Goal: Navigation & Orientation: Go to known website

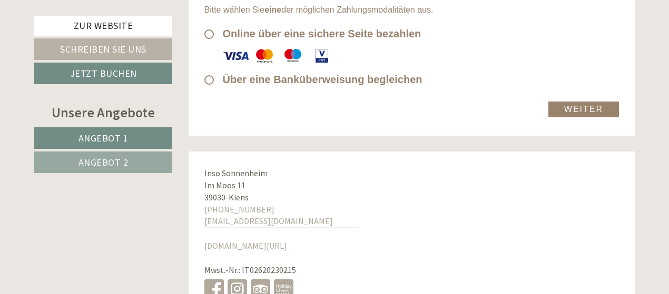
scroll to position [5393, 0]
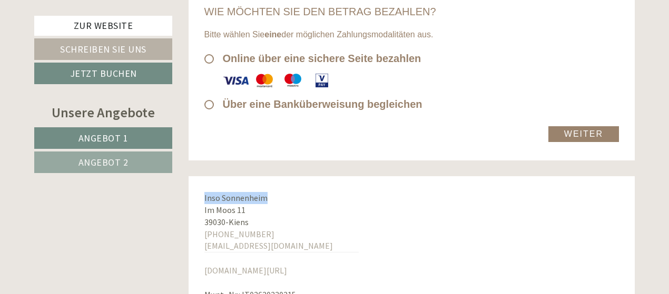
drag, startPoint x: 279, startPoint y: 167, endPoint x: 202, endPoint y: 167, distance: 76.3
click at [202, 176] on div "Inso Sonnenheim Im Moos 11 39030 - Kiens +39 0474 565323 info@sonnenheim.it www…" at bounding box center [281, 259] width 186 height 166
copy span "Inso Sonnenheim"
drag, startPoint x: 196, startPoint y: 176, endPoint x: 257, endPoint y: 193, distance: 63.9
click at [257, 193] on div "Inso Sonnenheim Im Moos 11 39030 - Kiens +39 0474 565323 info@sonnenheim.it www…" at bounding box center [281, 259] width 186 height 166
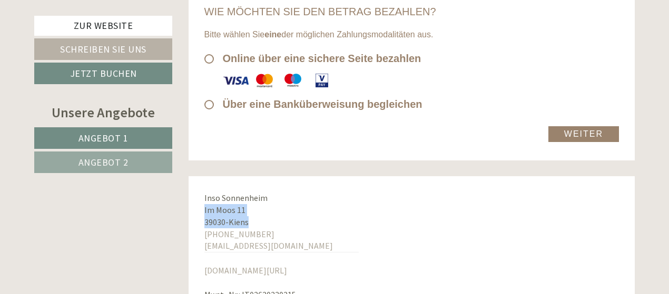
copy div "Im Moos 11 39030 - Kiens"
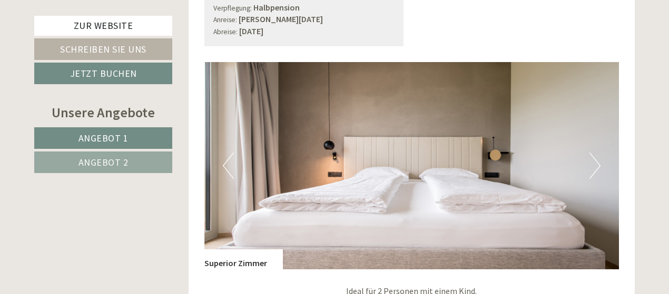
scroll to position [707, 0]
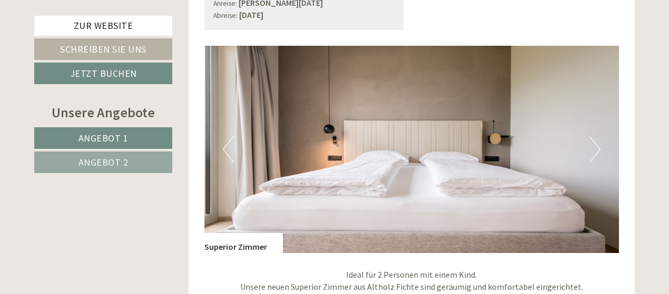
click at [589, 142] on button "Next" at bounding box center [594, 149] width 11 height 26
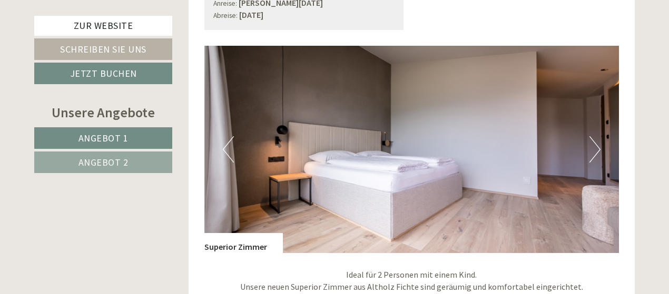
click at [597, 148] on button "Next" at bounding box center [594, 149] width 11 height 26
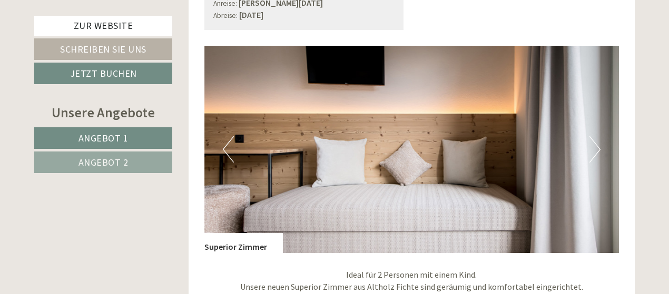
click at [597, 148] on button "Next" at bounding box center [594, 149] width 11 height 26
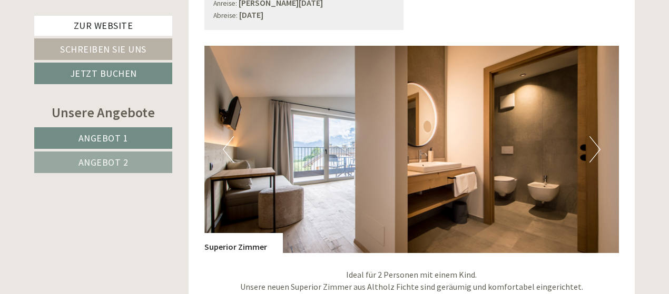
click at [597, 148] on button "Next" at bounding box center [594, 149] width 11 height 26
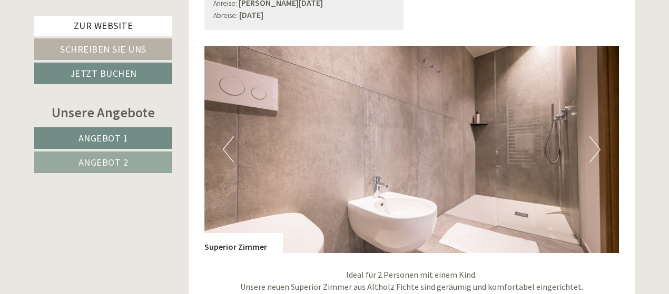
click at [597, 148] on button "Next" at bounding box center [594, 149] width 11 height 26
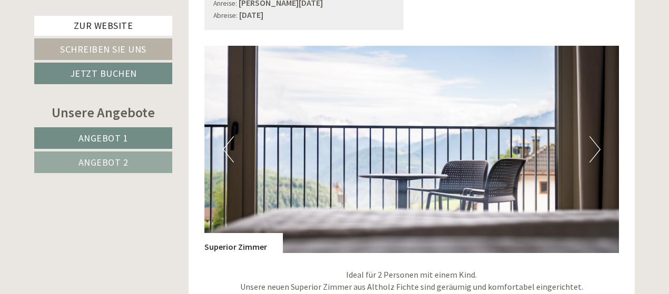
click at [597, 148] on button "Next" at bounding box center [594, 149] width 11 height 26
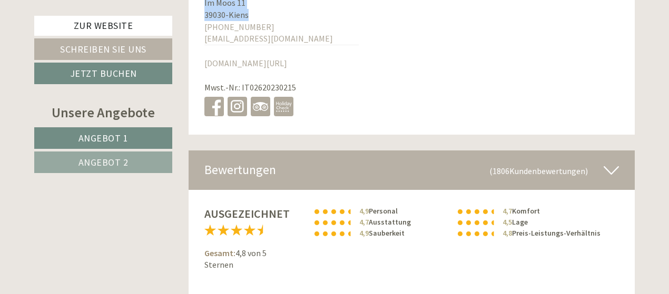
scroll to position [5417, 0]
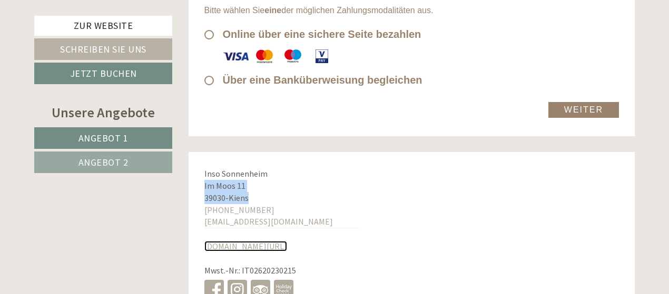
click at [254, 241] on link "[DOMAIN_NAME][URL]" at bounding box center [245, 246] width 83 height 11
